Goal: Check status: Check status

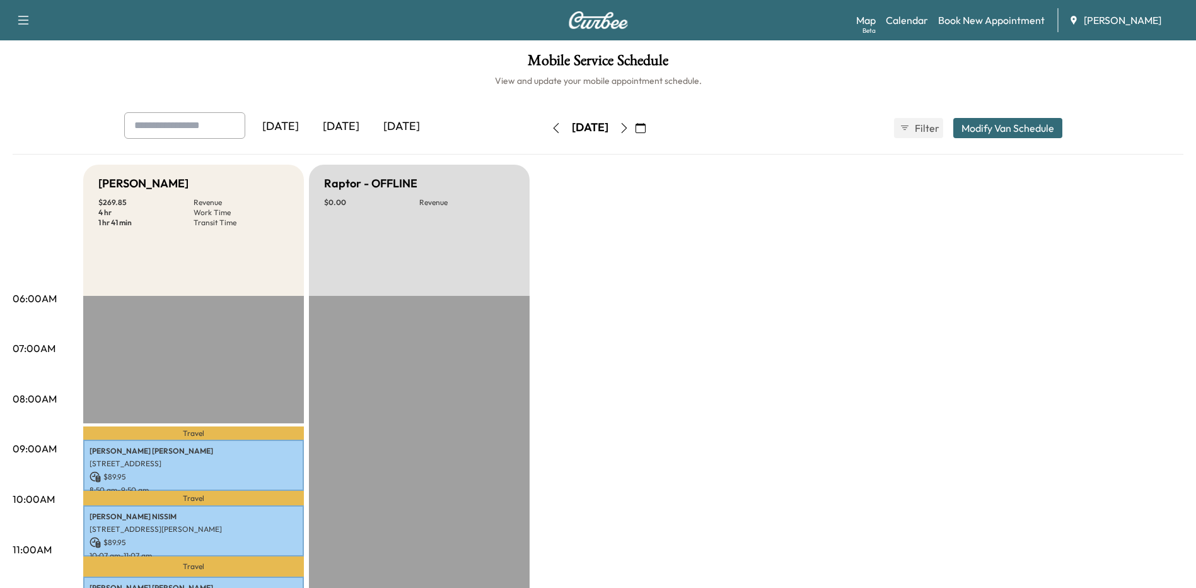
click at [635, 123] on button "button" at bounding box center [623, 128] width 21 height 20
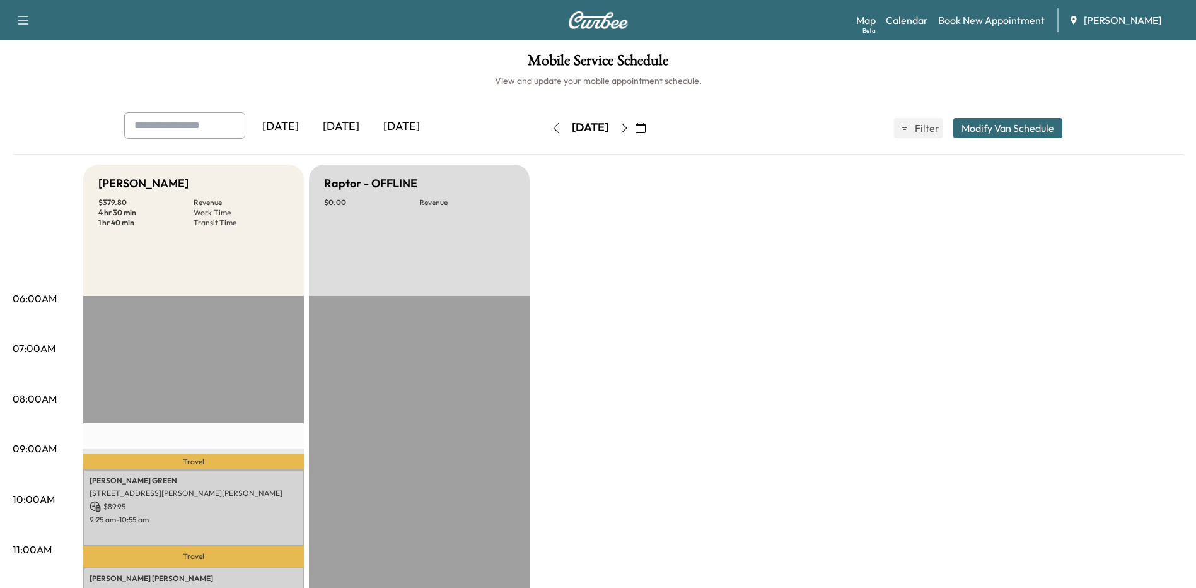
click at [551, 128] on icon "button" at bounding box center [556, 128] width 10 height 10
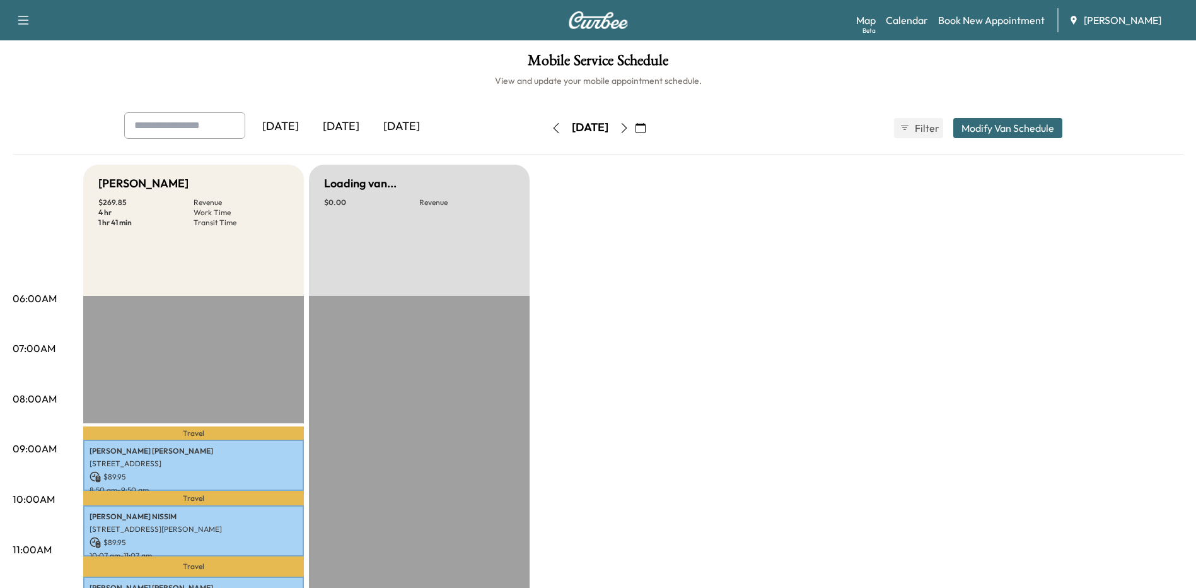
click at [651, 130] on button "button" at bounding box center [640, 128] width 21 height 20
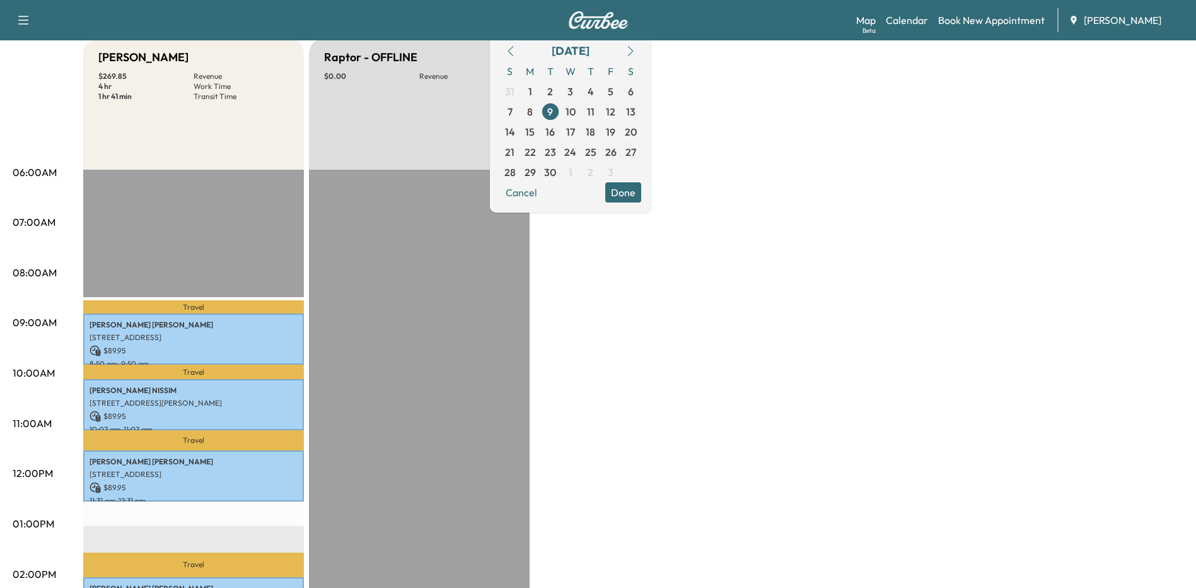
click at [858, 213] on div "Bronco - [PERSON_NAME] $ 269.85 Revenue 4 hr Work Time 1 hr 41 min Transit Time…" at bounding box center [633, 511] width 1100 height 946
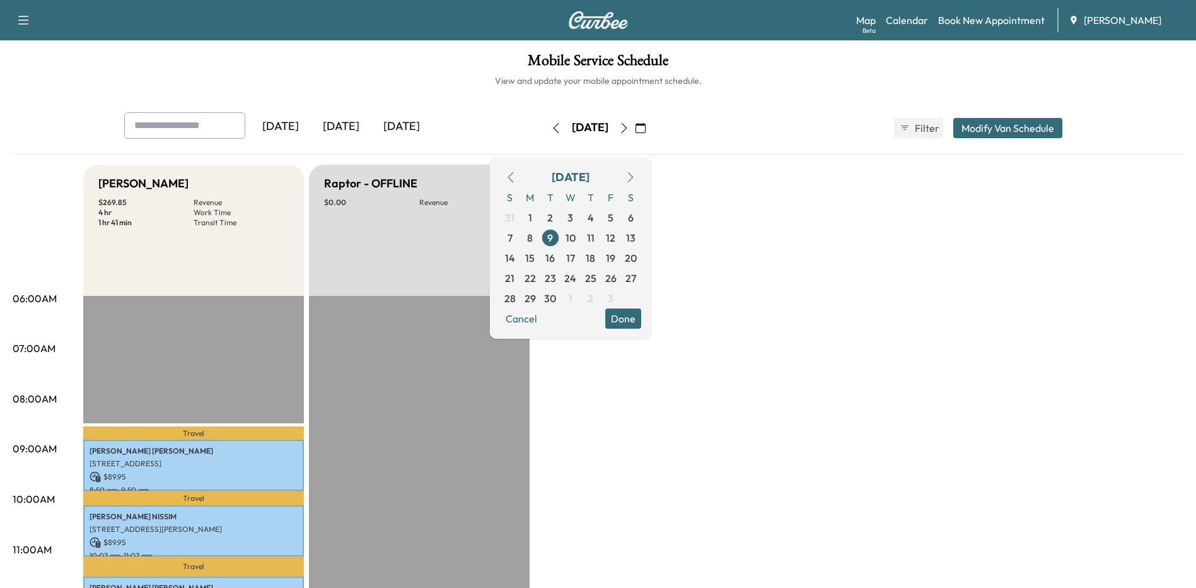
click at [629, 129] on icon "button" at bounding box center [624, 128] width 10 height 10
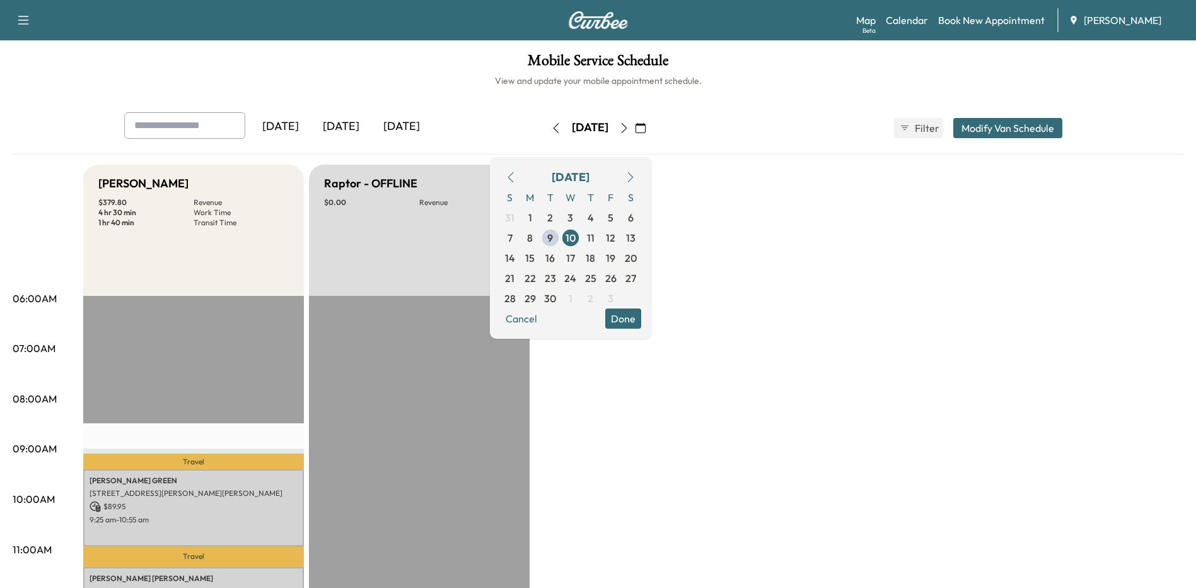
click at [641, 313] on button "Done" at bounding box center [623, 318] width 36 height 20
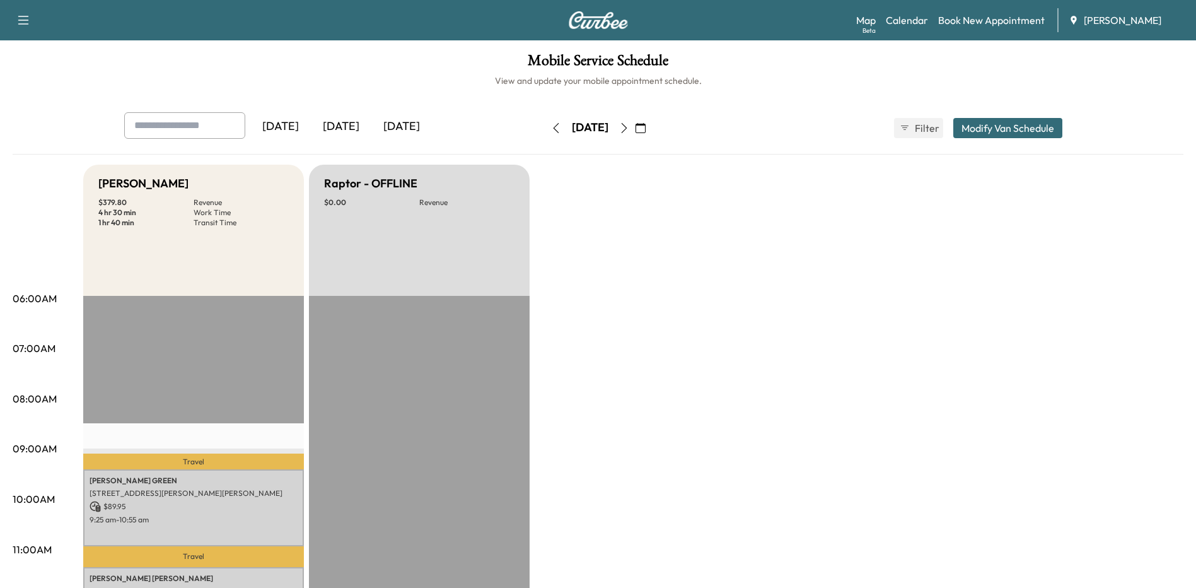
click at [551, 129] on icon "button" at bounding box center [556, 128] width 10 height 10
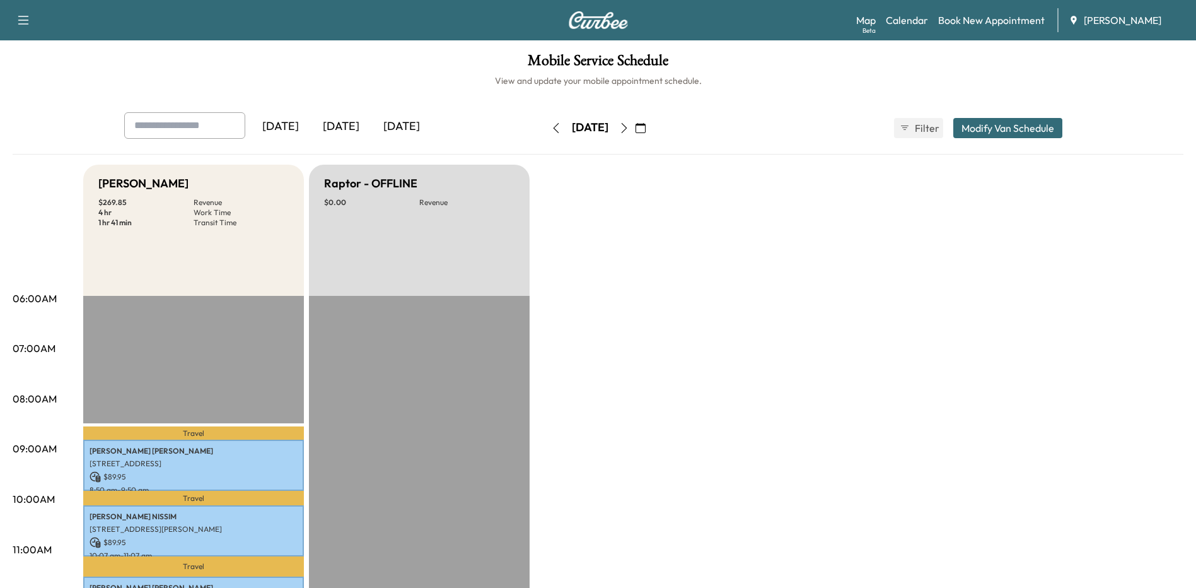
drag, startPoint x: 680, startPoint y: 536, endPoint x: 992, endPoint y: 427, distance: 330.6
